Goal: Task Accomplishment & Management: Complete application form

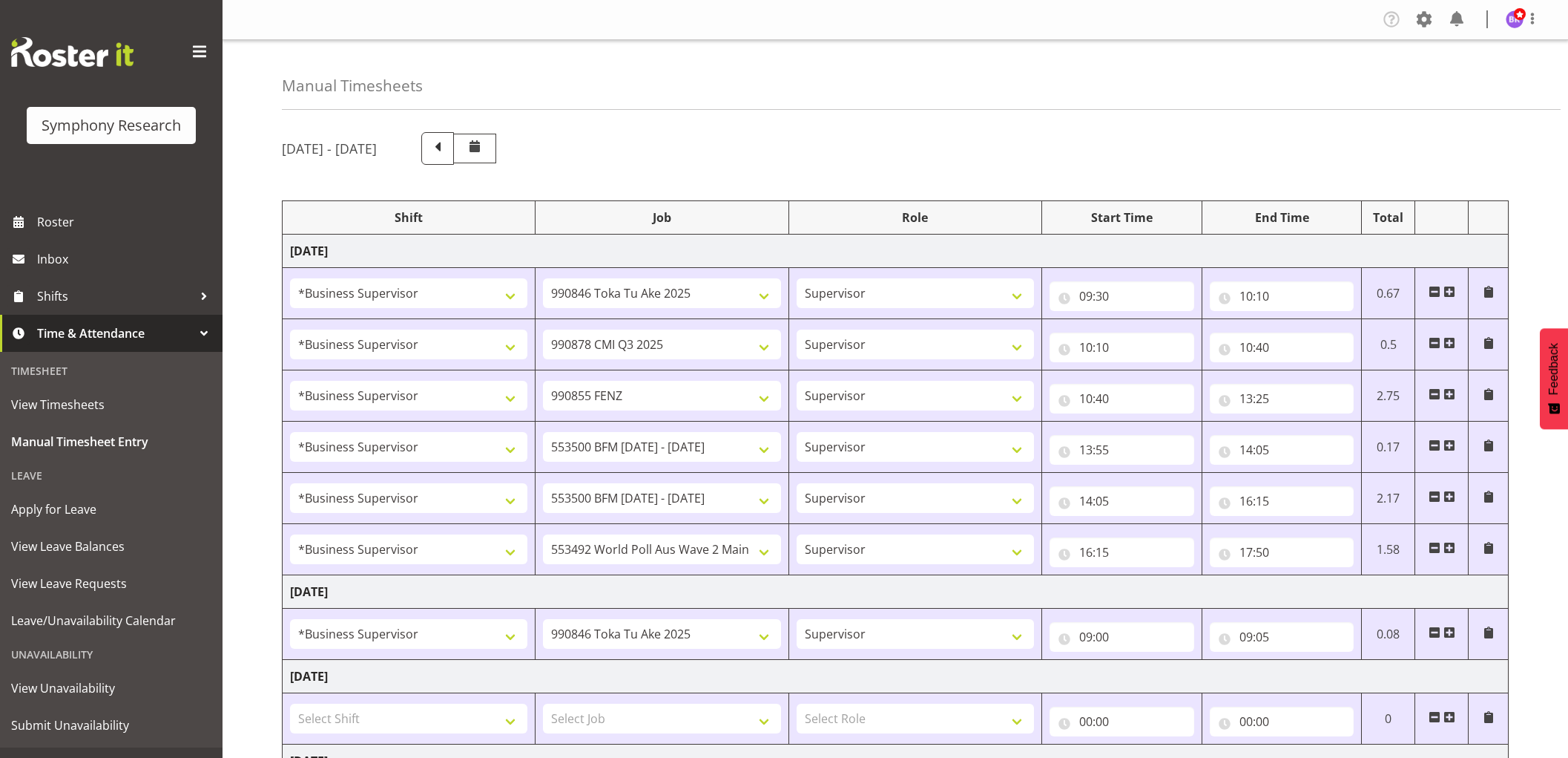
select select "1607"
select select "9426"
select select "1607"
select select "10239"
select select "1607"
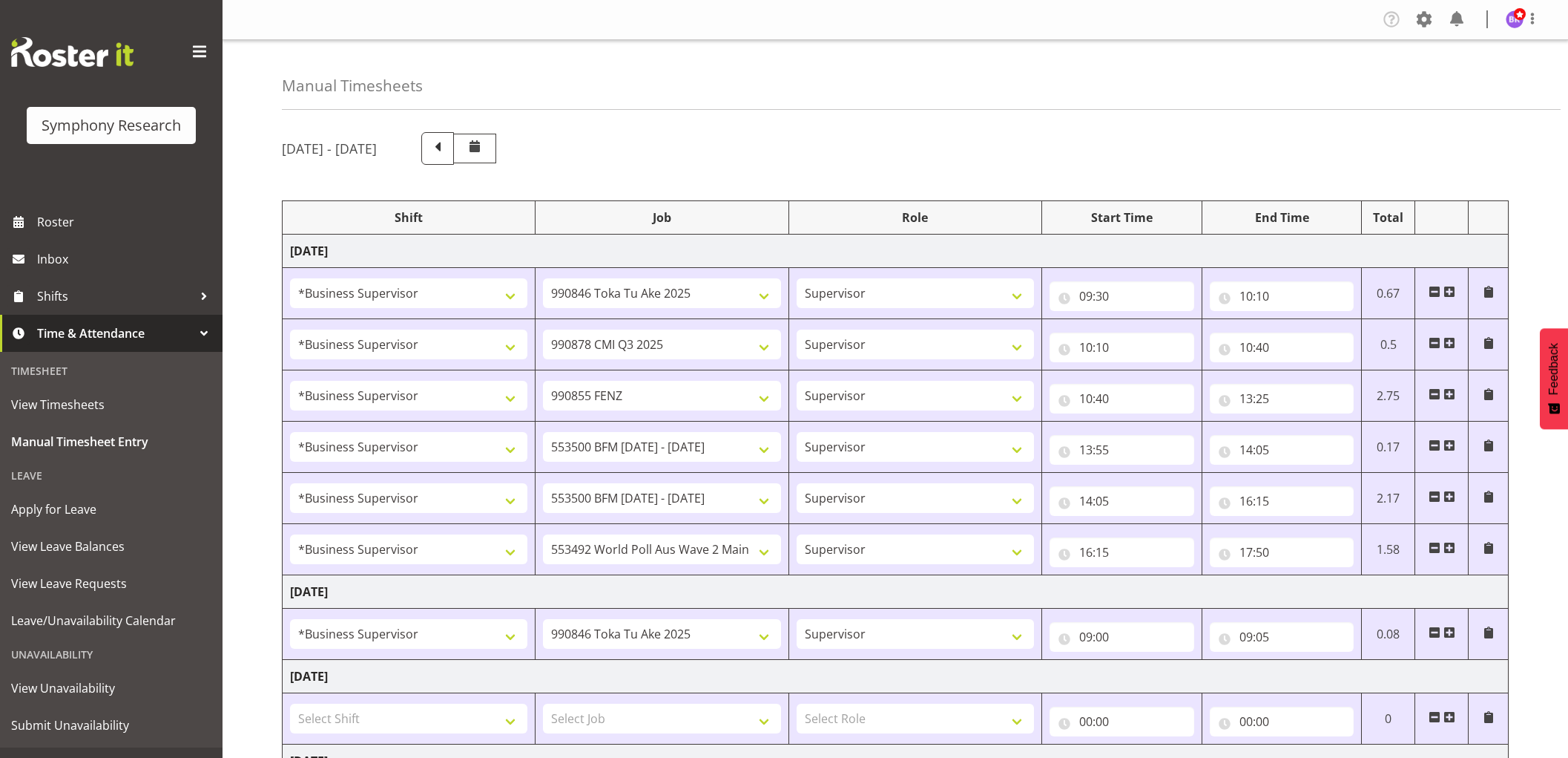
select select "9636"
select select "1607"
select select "10242"
select select "1607"
select select "10242"
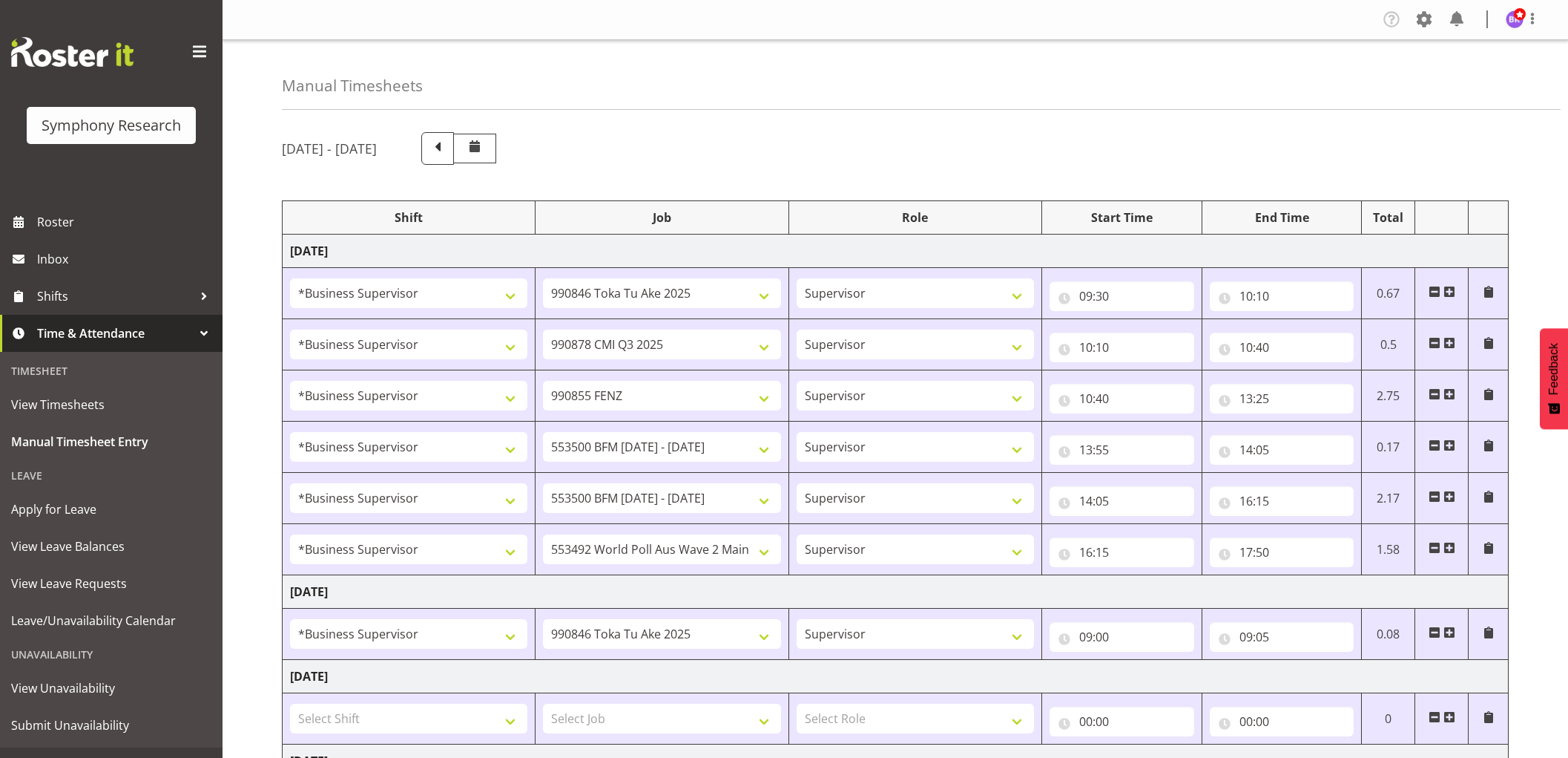
select select "1607"
select select "10499"
select select "1607"
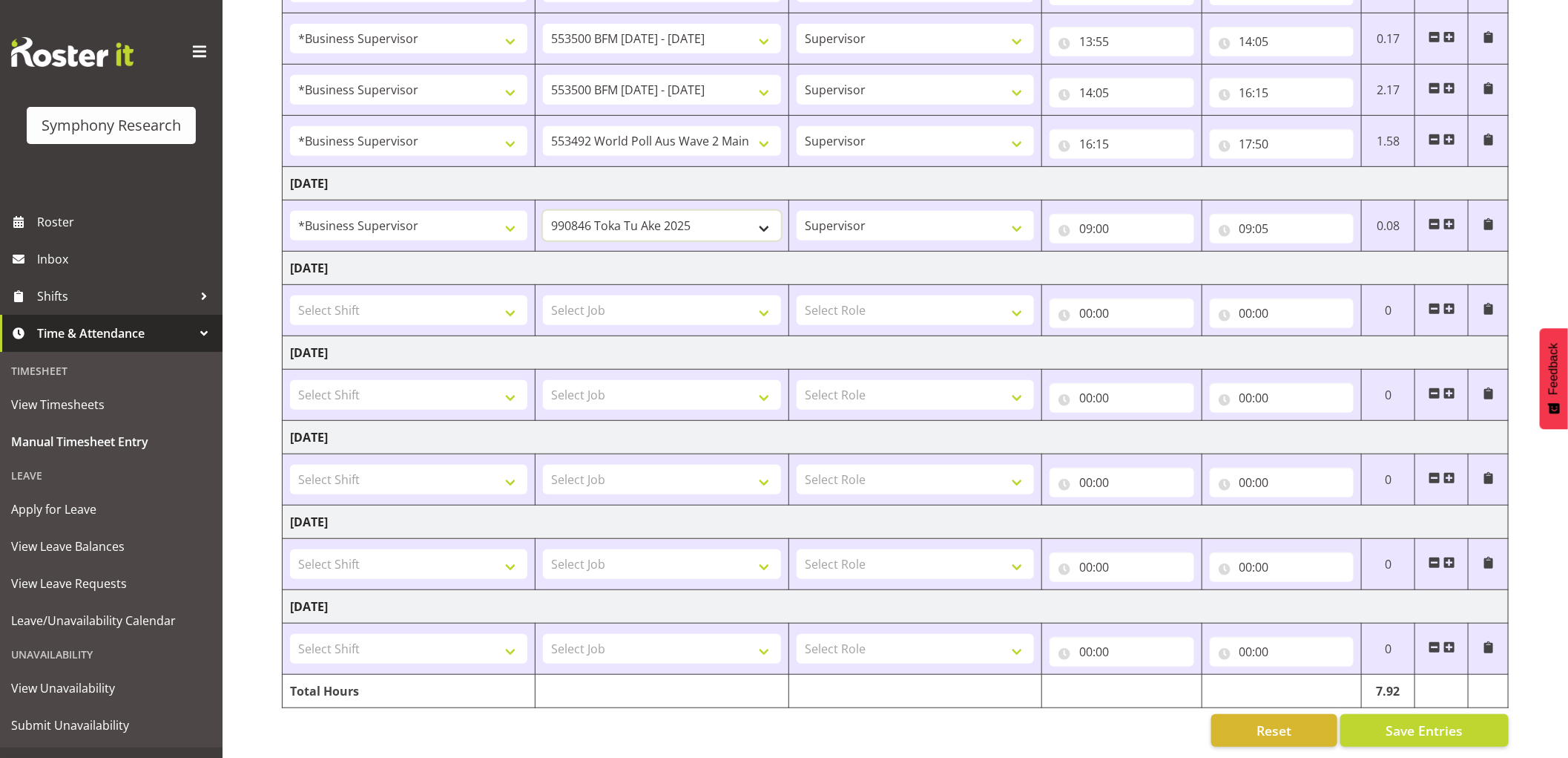
click at [728, 213] on select "550060 IF Admin 553492 World Poll Aus Wave 2 Main 2025 553493 World Poll NZ Wav…" at bounding box center [662, 225] width 237 height 30
select select "743"
click at [543, 210] on select "550060 IF Admin 553492 World Poll Aus Wave 2 Main 2025 553493 World Poll NZ Wav…" at bounding box center [662, 225] width 237 height 30
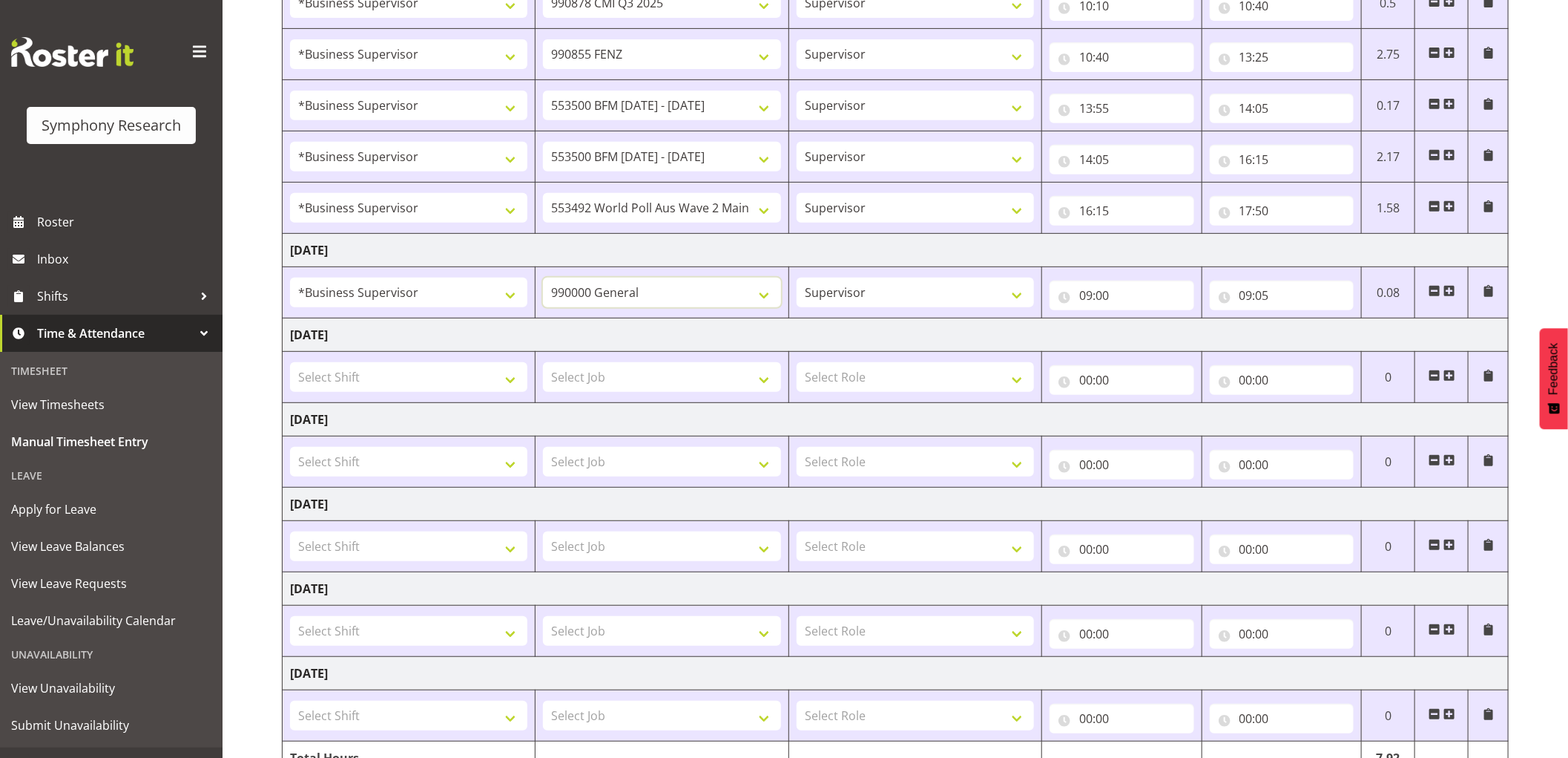
scroll to position [258, 0]
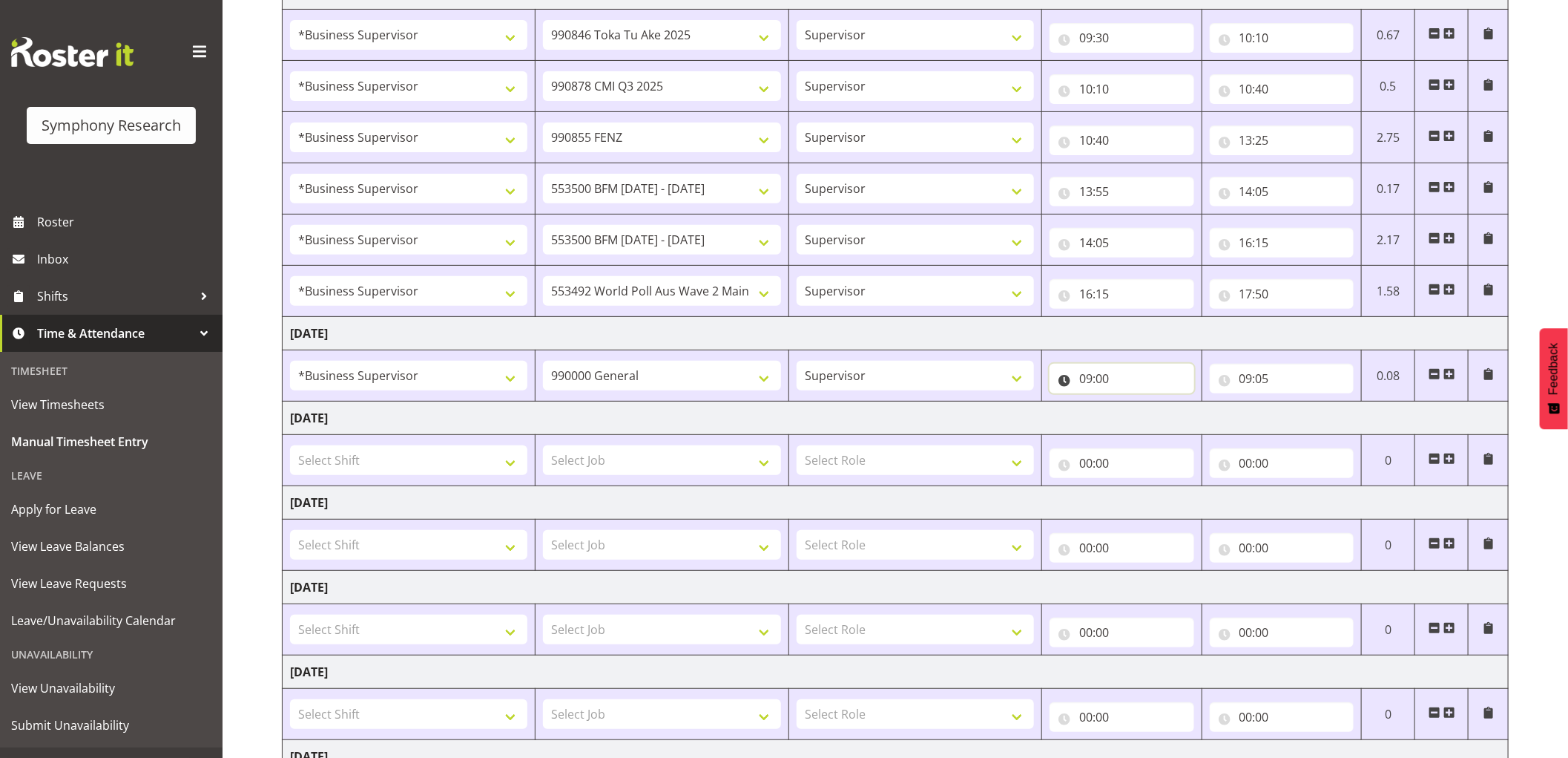
click at [1092, 374] on input "09:00" at bounding box center [1121, 379] width 145 height 30
click at [1153, 416] on select "00 01 02 03 04 05 06 07 08 09 10 11 12 13 14 15 16 17 18 19 20 21 22 23" at bounding box center [1149, 417] width 33 height 30
select select "8"
click at [1133, 402] on select "00 01 02 03 04 05 06 07 08 09 10 11 12 13 14 15 16 17 18 19 20 21 22 23" at bounding box center [1149, 417] width 33 height 30
type input "08:00"
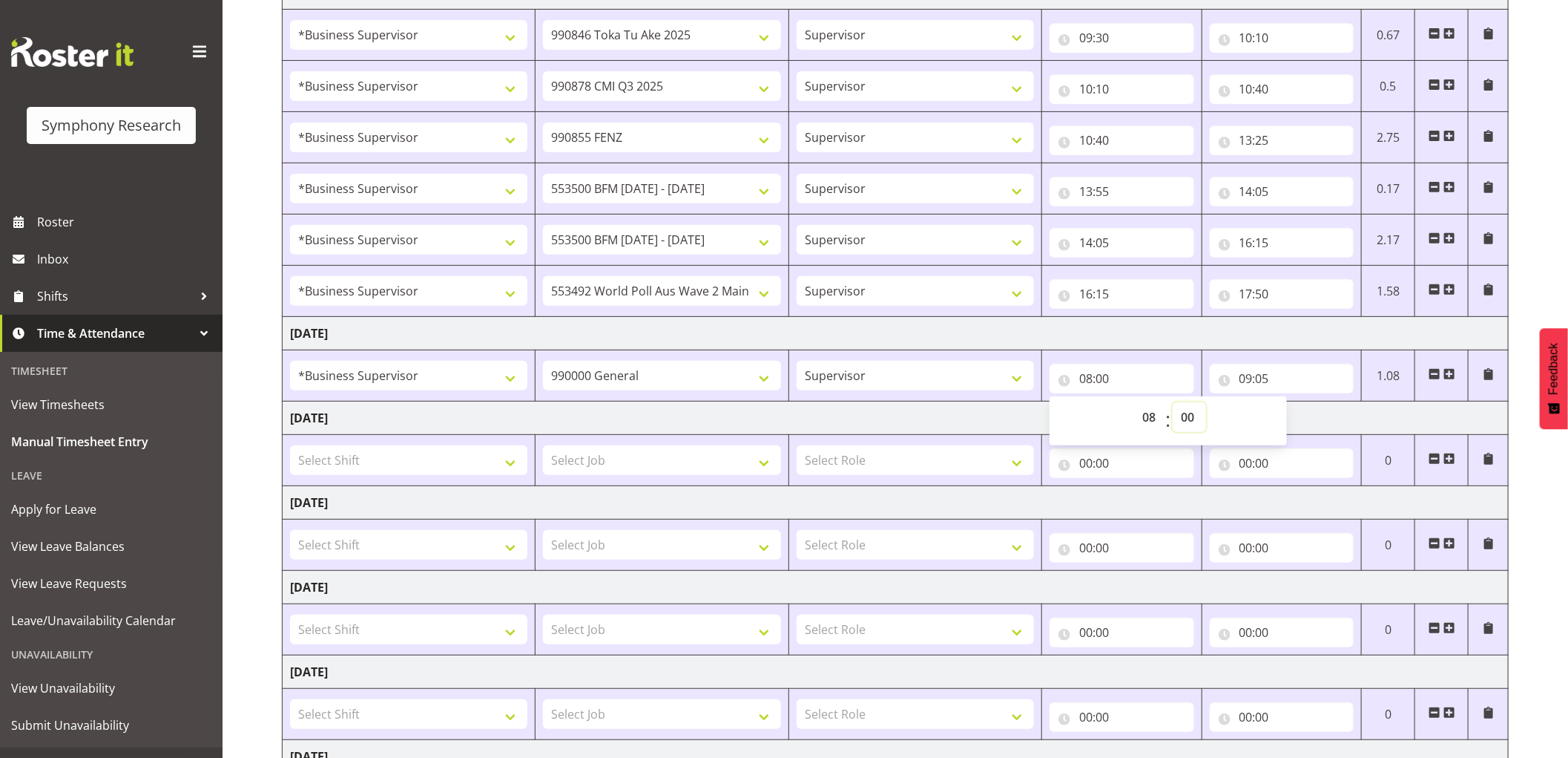
click at [1195, 424] on select "00 01 02 03 04 05 06 07 08 09 10 11 12 13 14 15 16 17 18 19 20 21 22 23 24 25 2…" at bounding box center [1188, 417] width 33 height 30
select select "20"
click at [1172, 402] on select "00 01 02 03 04 05 06 07 08 09 10 11 12 13 14 15 16 17 18 19 20 21 22 23 24 25 2…" at bounding box center [1188, 417] width 33 height 30
type input "08:20"
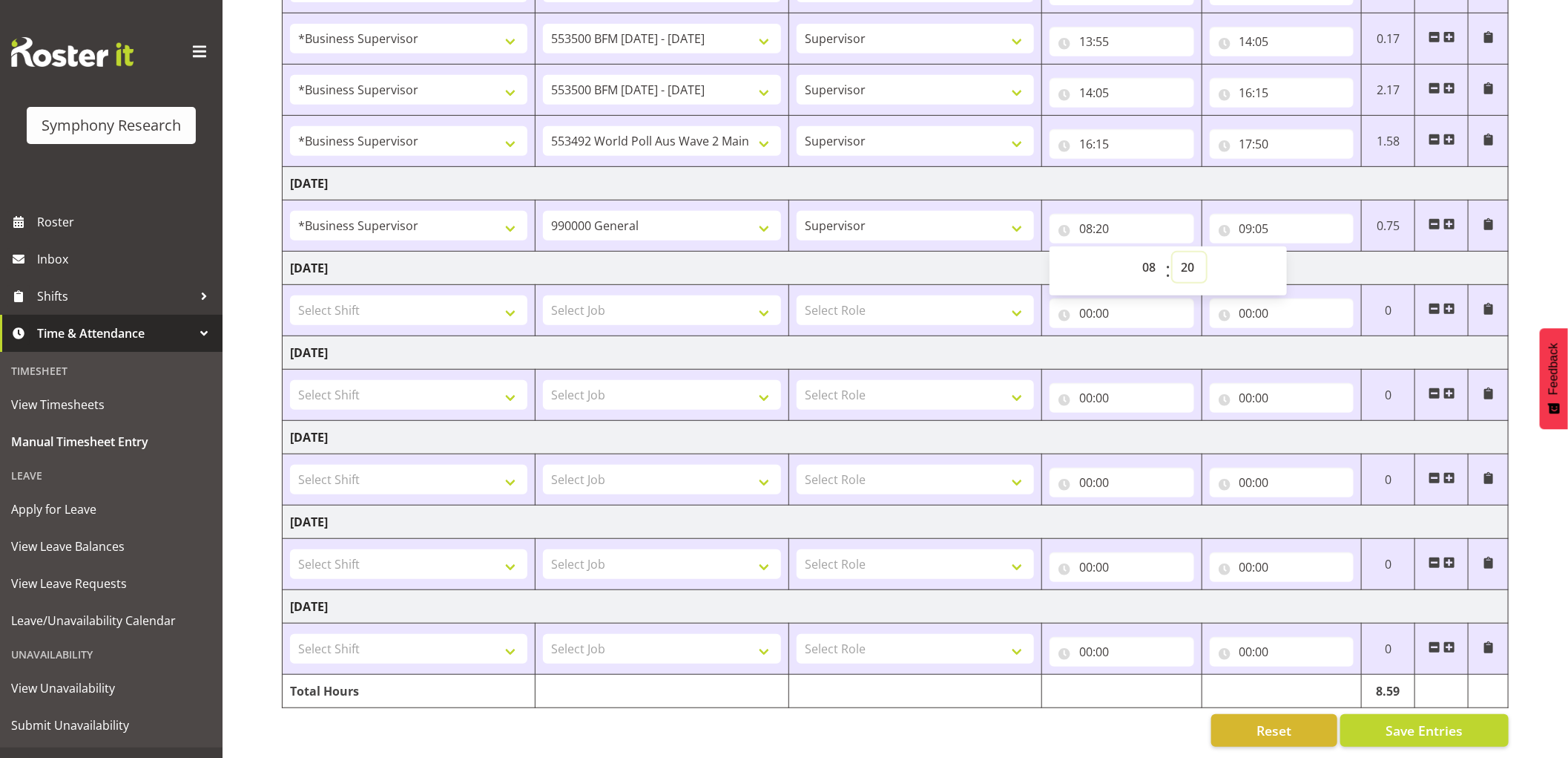
scroll to position [424, 0]
click at [1441, 720] on span "Save Entries" at bounding box center [1423, 729] width 77 height 19
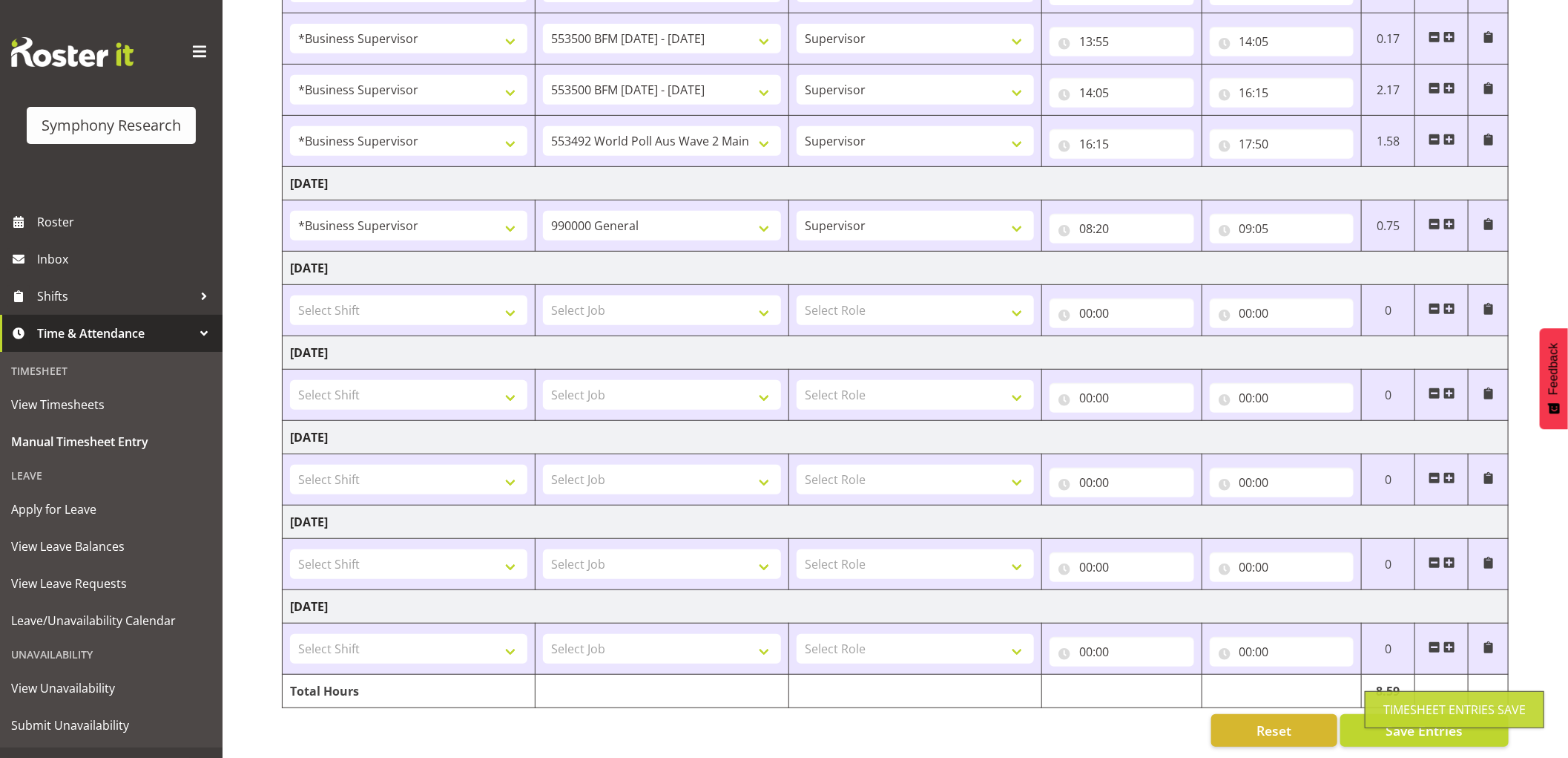
click at [1448, 218] on span at bounding box center [1449, 224] width 12 height 12
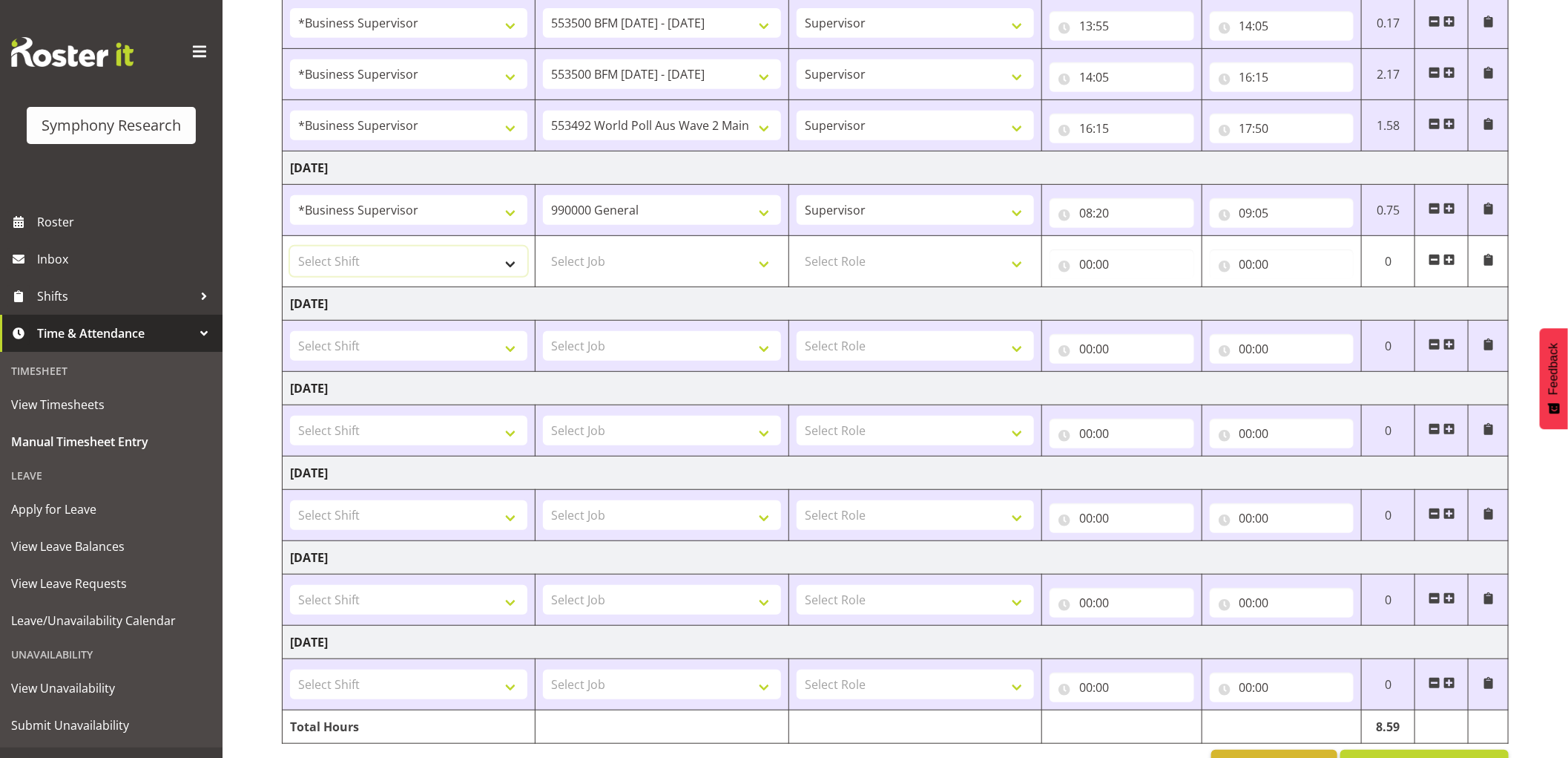
click at [492, 257] on select "Select Shift !!Project Briefing (Job to be assigned) !!Weekend Residential (Ros…" at bounding box center [409, 261] width 237 height 30
select select "1607"
click at [290, 247] on select "Select Shift !!Project Briefing (Job to be assigned) !!Weekend Residential (Ros…" at bounding box center [409, 261] width 237 height 30
click at [702, 261] on select "Select Job 550060 IF Admin 553492 World Poll Aus Wave 2 Main 2025 553493 World …" at bounding box center [662, 261] width 237 height 30
select select "9426"
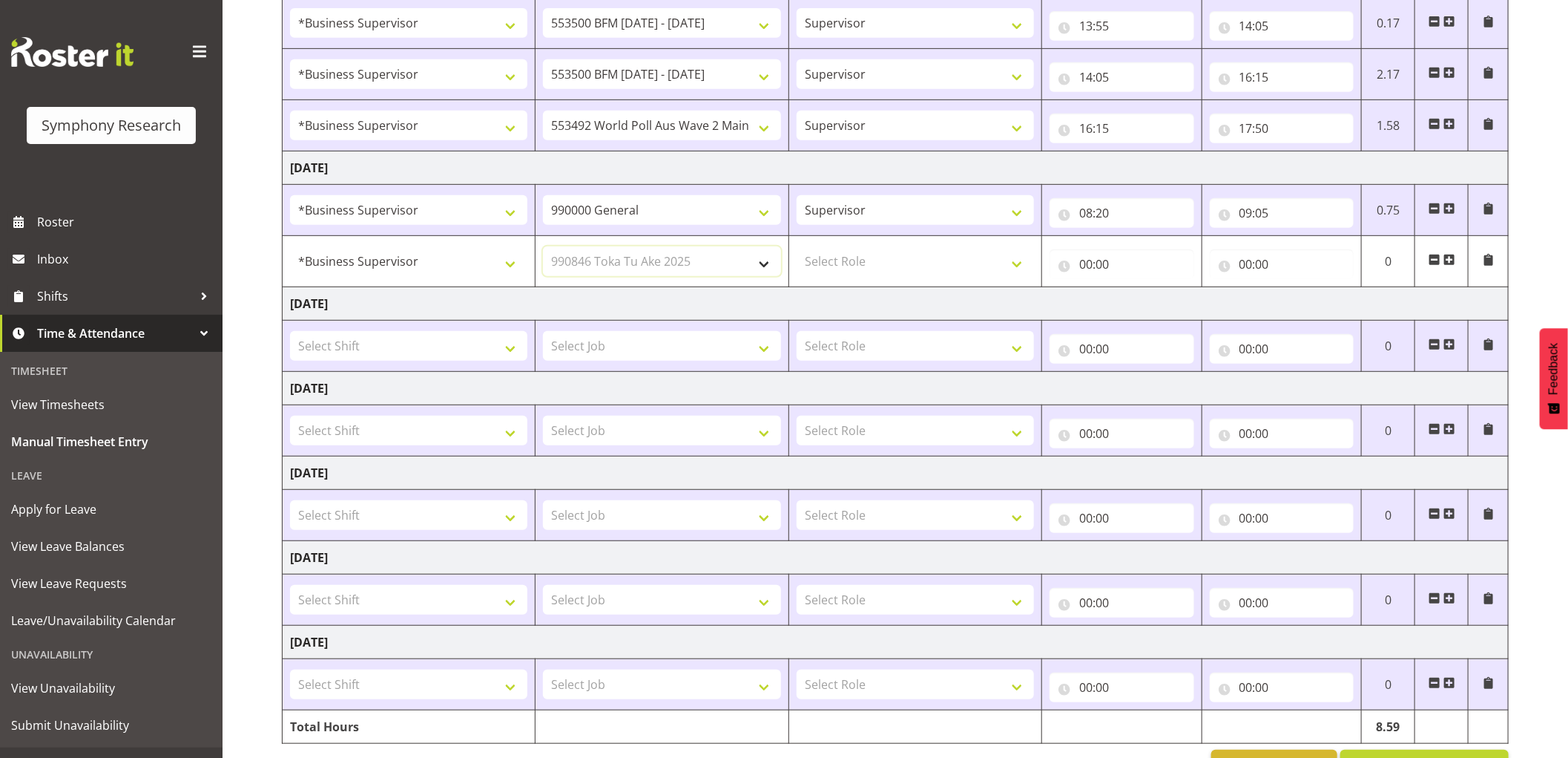
click at [543, 247] on select "Select Job 550060 IF Admin 553492 World Poll Aus Wave 2 Main 2025 553493 World …" at bounding box center [662, 261] width 237 height 30
click at [893, 270] on select "Select Role Supervisor Interviewing Briefing" at bounding box center [915, 261] width 237 height 30
select select "45"
click at [796, 247] on select "Select Role Supervisor Interviewing Briefing" at bounding box center [915, 261] width 237 height 30
drag, startPoint x: 1080, startPoint y: 262, endPoint x: 1096, endPoint y: 286, distance: 28.8
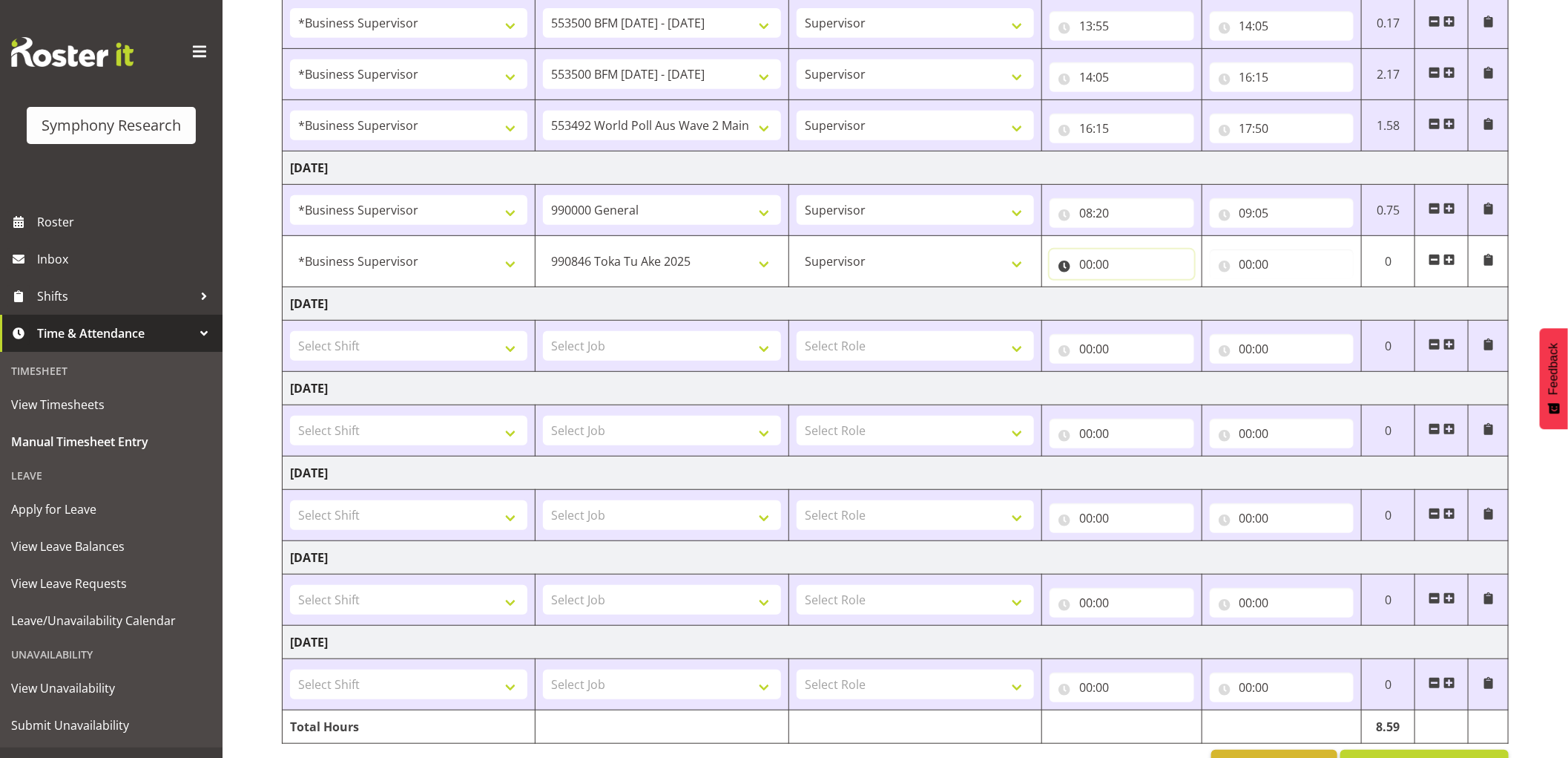
click at [1081, 262] on input "00:00" at bounding box center [1121, 264] width 145 height 30
click at [1138, 313] on select "00 01 02 03 04 05 06 07 08 09 10 11 12 13 14 15 16 17 18 19 20 21 22 23" at bounding box center [1149, 303] width 33 height 30
select select "9"
click at [1133, 288] on select "00 01 02 03 04 05 06 07 08 09 10 11 12 13 14 15 16 17 18 19 20 21 22 23" at bounding box center [1149, 303] width 33 height 30
type input "09:00"
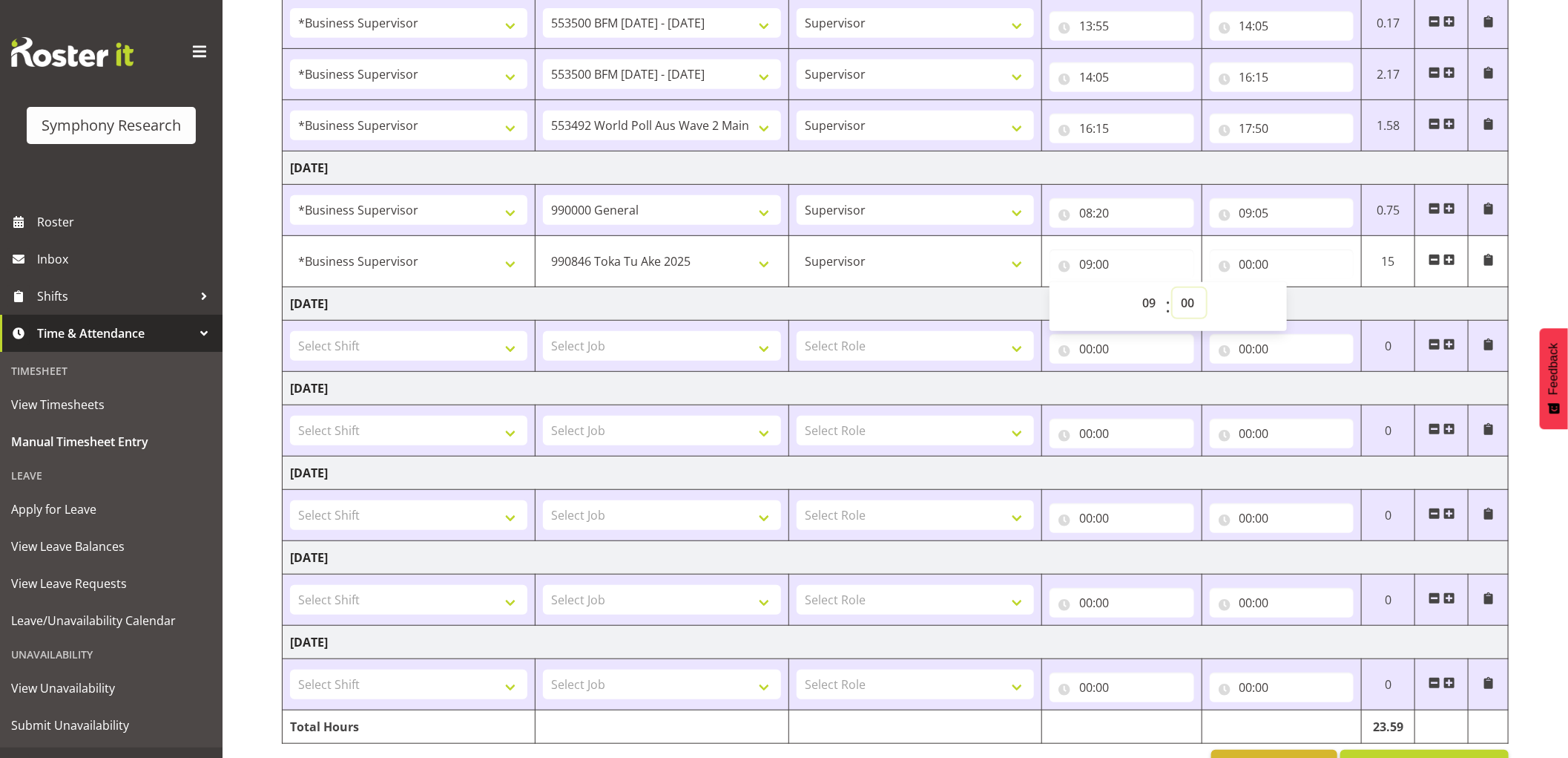
click at [1197, 307] on select "00 01 02 03 04 05 06 07 08 09 10 11 12 13 14 15 16 17 18 19 20 21 22 23 24 25 2…" at bounding box center [1188, 303] width 33 height 30
select select "5"
click at [1172, 288] on select "00 01 02 03 04 05 06 07 08 09 10 11 12 13 14 15 16 17 18 19 20 21 22 23 24 25 2…" at bounding box center [1188, 303] width 33 height 30
type input "09:05"
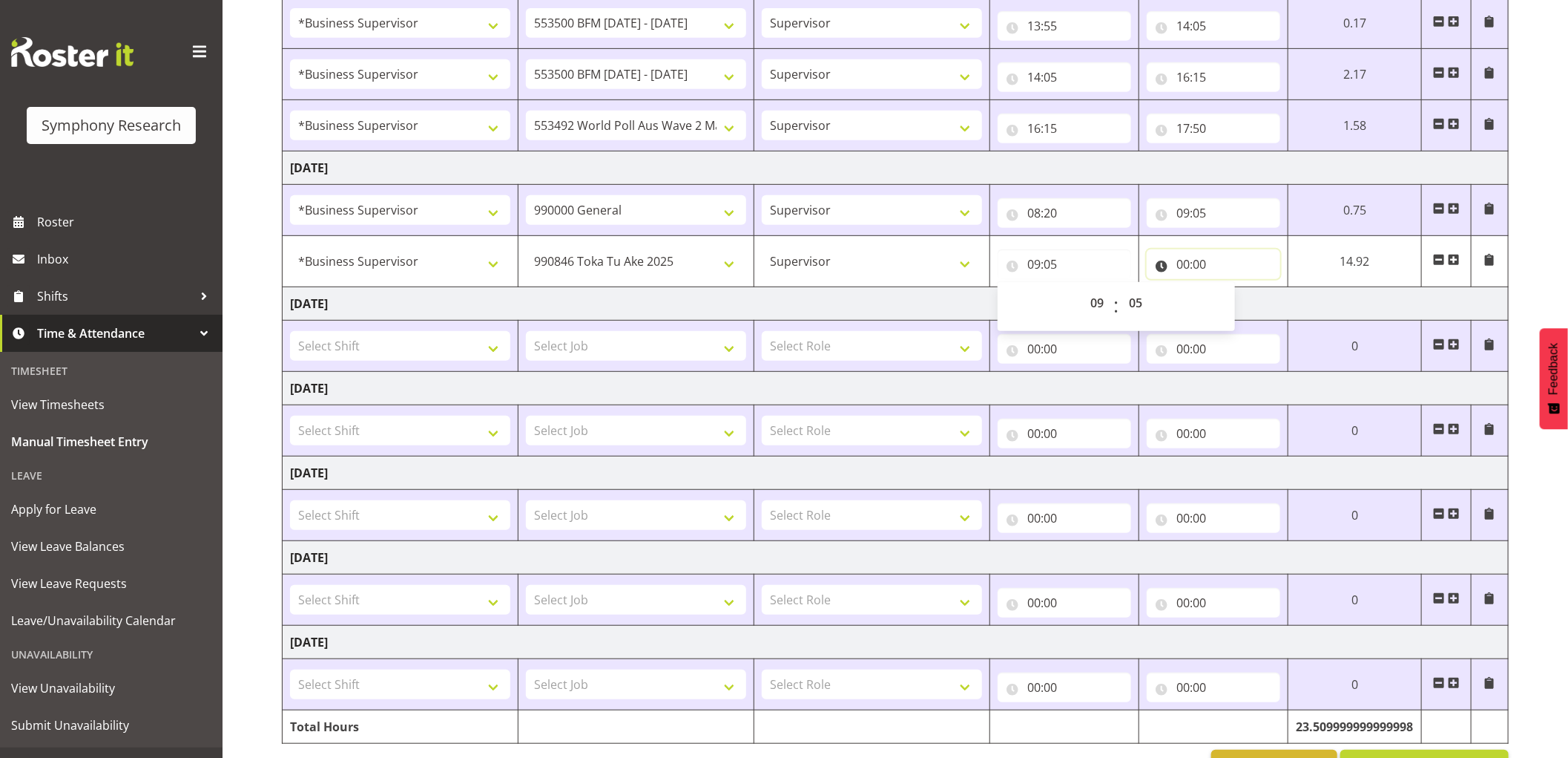
click at [1187, 268] on input "00:00" at bounding box center [1213, 264] width 134 height 30
click at [1248, 308] on select "00 01 02 03 04 05 06 07 08 09 10 11 12 13 14 15 16 17 18 19 20 21 22 23" at bounding box center [1247, 303] width 33 height 30
select select "9"
click at [1231, 288] on select "00 01 02 03 04 05 06 07 08 09 10 11 12 13 14 15 16 17 18 19 20 21 22 23" at bounding box center [1247, 303] width 33 height 30
type input "09:00"
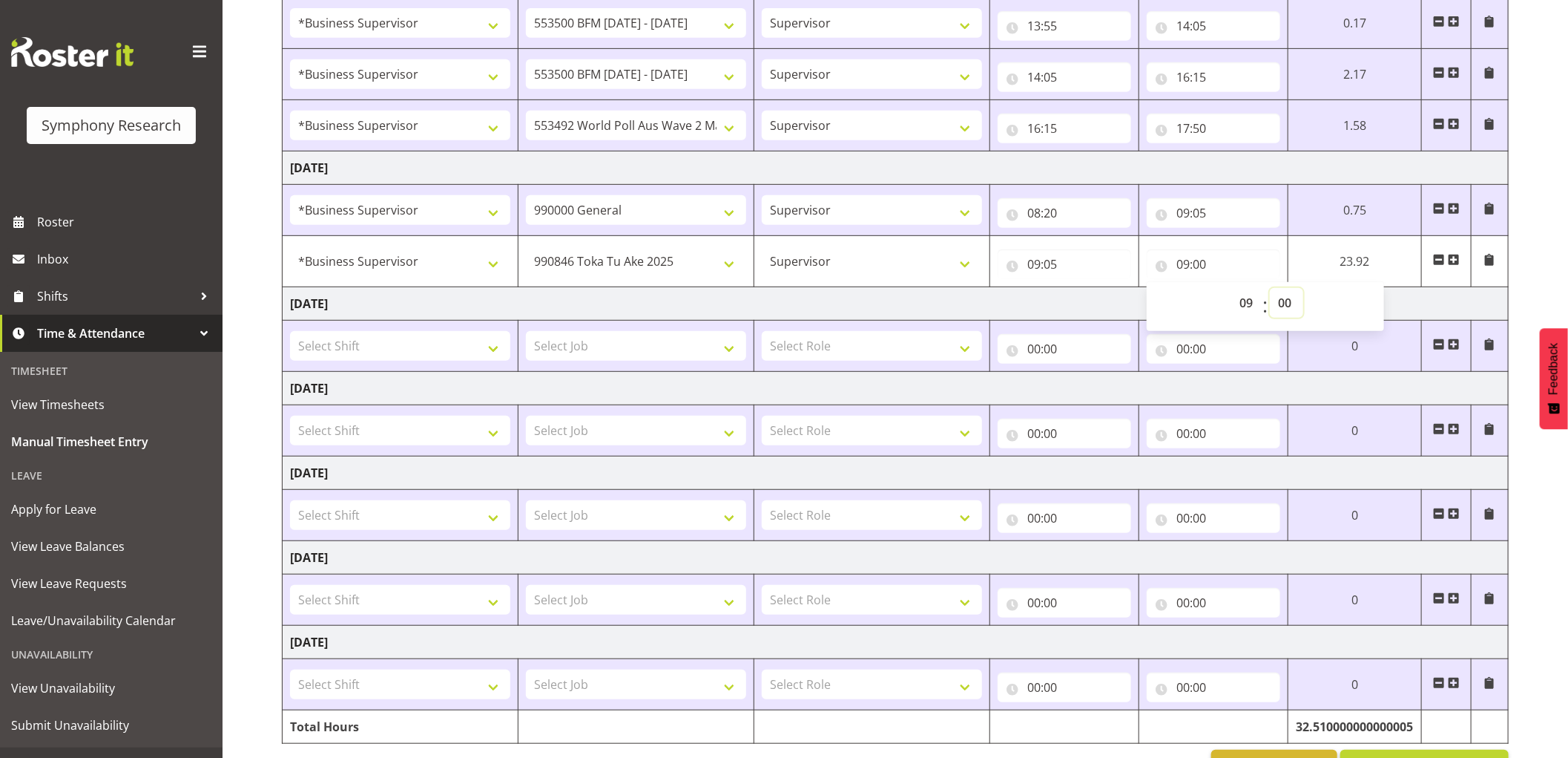
click at [1287, 307] on select "00 01 02 03 04 05 06 07 08 09 10 11 12 13 14 15 16 17 18 19 20 21 22 23 24 25 2…" at bounding box center [1286, 303] width 33 height 30
select select "35"
click at [1270, 288] on select "00 01 02 03 04 05 06 07 08 09 10 11 12 13 14 15 16 17 18 19 20 21 22 23 24 25 2…" at bounding box center [1286, 303] width 33 height 30
type input "09:35"
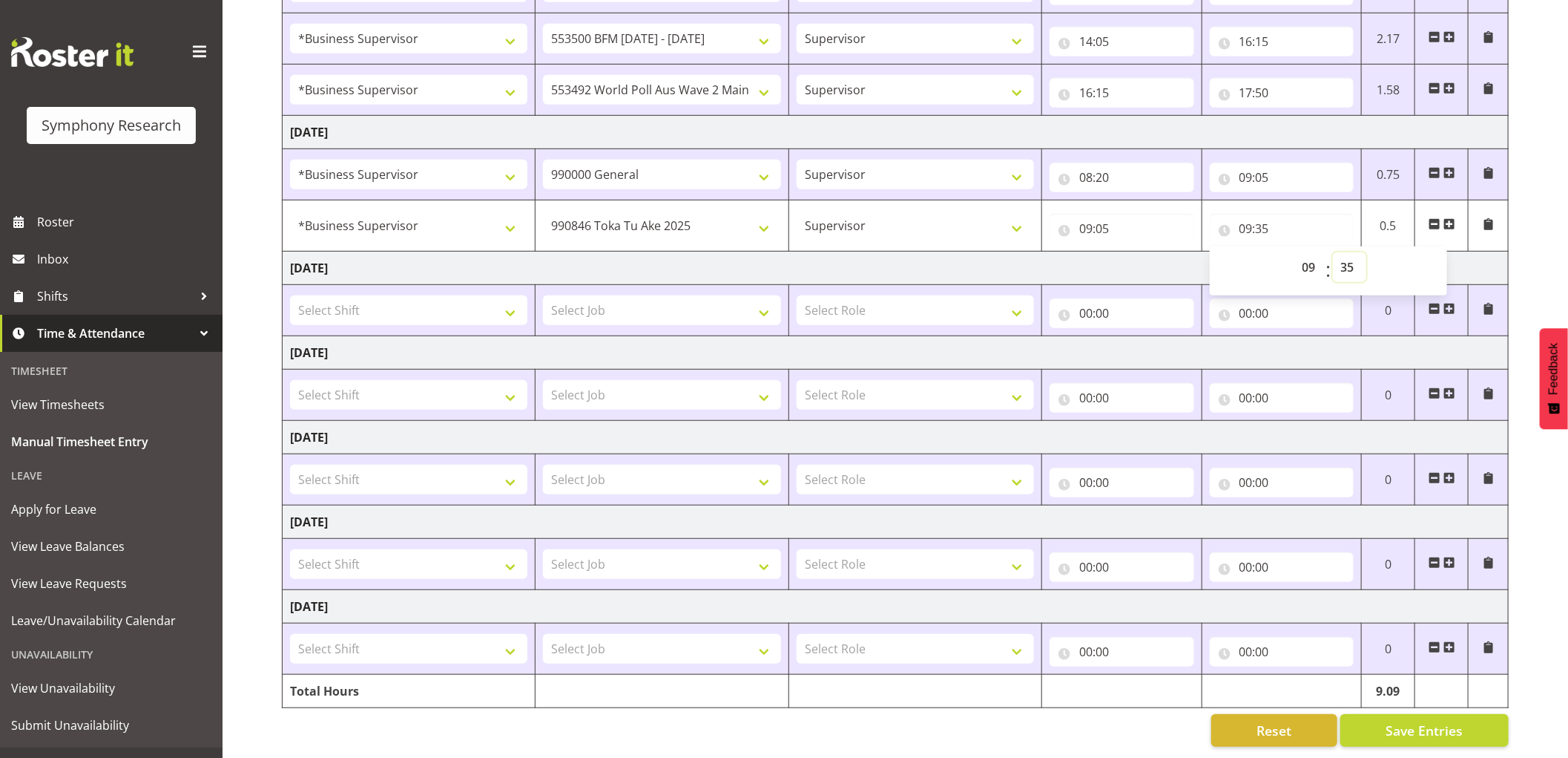
scroll to position [476, 0]
click at [1413, 723] on span "Save Entries" at bounding box center [1423, 729] width 77 height 19
